Goal: Task Accomplishment & Management: Manage account settings

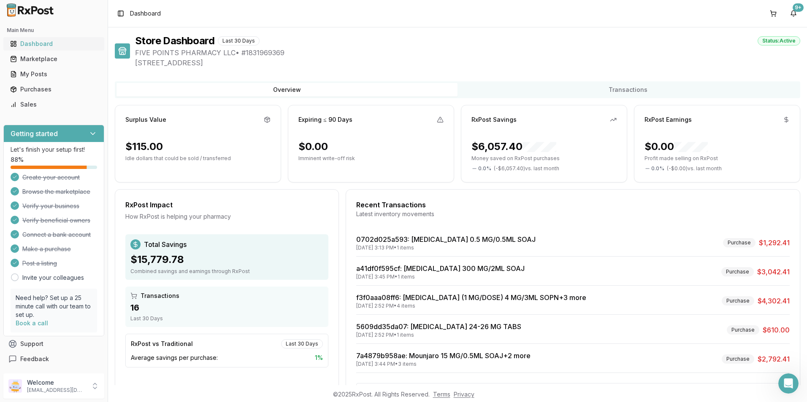
click at [35, 46] on div "Dashboard" at bounding box center [53, 44] width 87 height 8
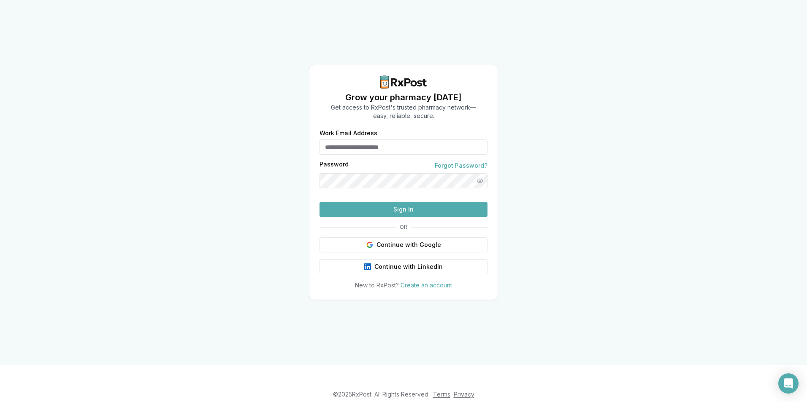
type input "**********"
click at [395, 217] on button "Sign In" at bounding box center [403, 209] width 168 height 15
click at [389, 217] on button "Sign In" at bounding box center [403, 209] width 168 height 15
